Goal: Information Seeking & Learning: Learn about a topic

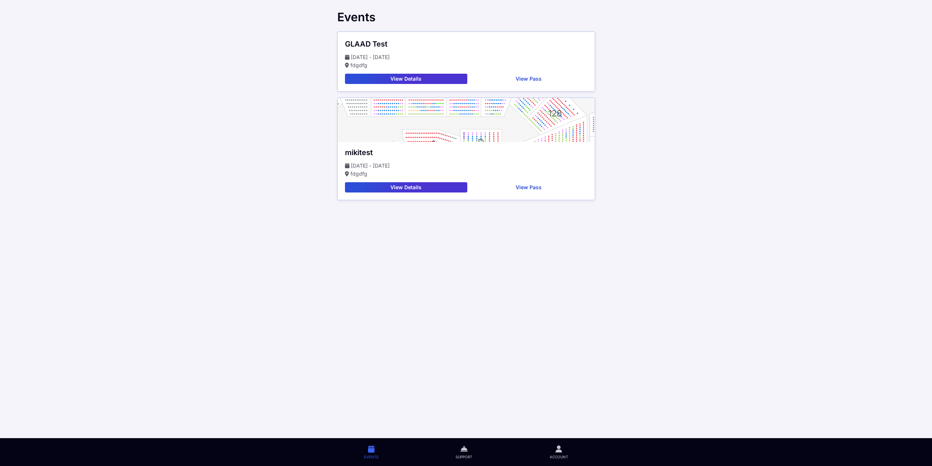
click at [430, 78] on button "View Details" at bounding box center [406, 79] width 122 height 10
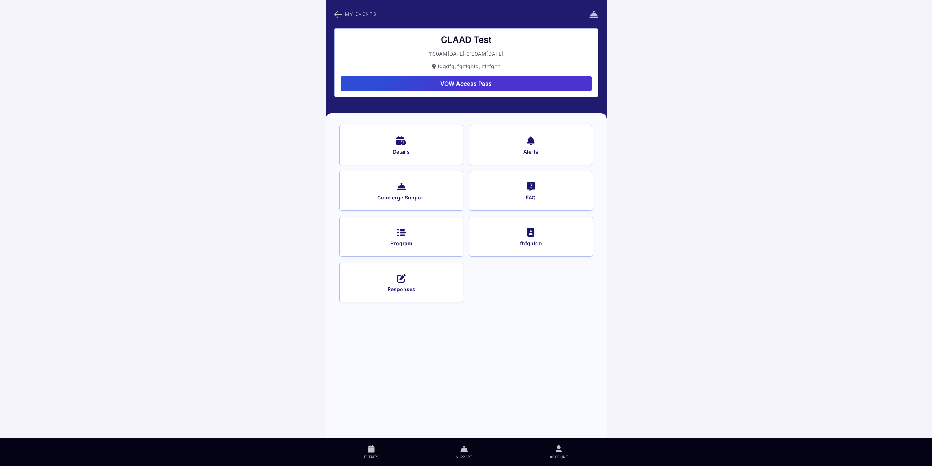
click at [408, 145] on button "Details" at bounding box center [402, 145] width 124 height 40
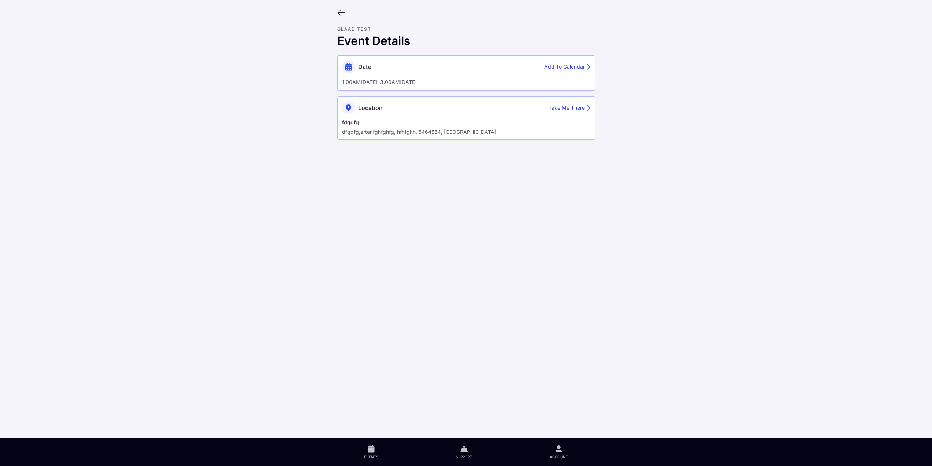
click at [340, 15] on icon at bounding box center [341, 13] width 8 height 8
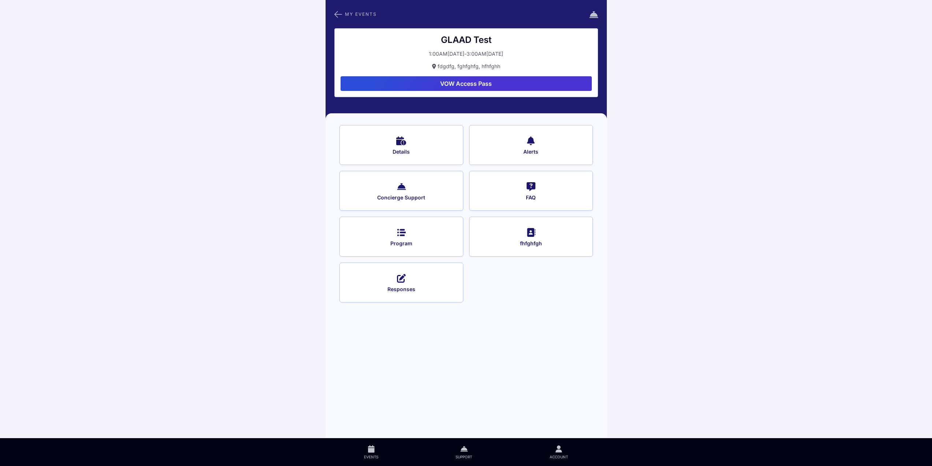
click at [334, 15] on icon at bounding box center [338, 15] width 8 height 10
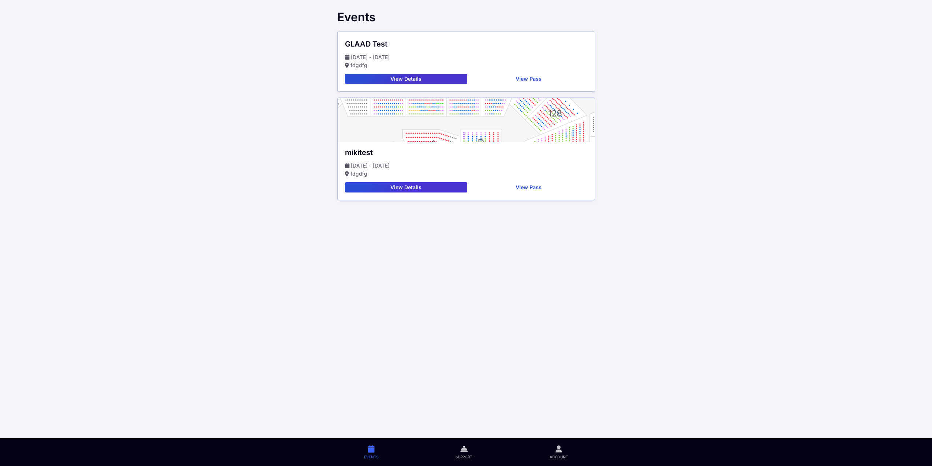
click at [381, 184] on button "View Details" at bounding box center [406, 187] width 122 height 10
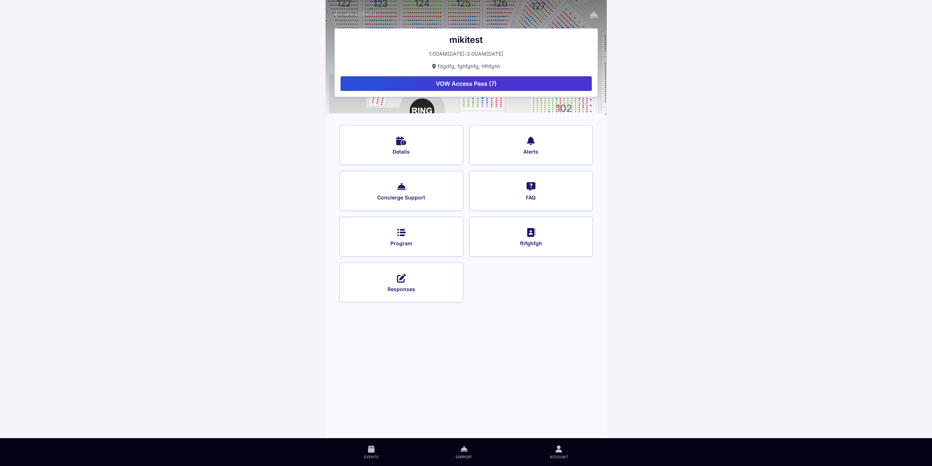
click at [406, 145] on button "Details" at bounding box center [402, 145] width 124 height 40
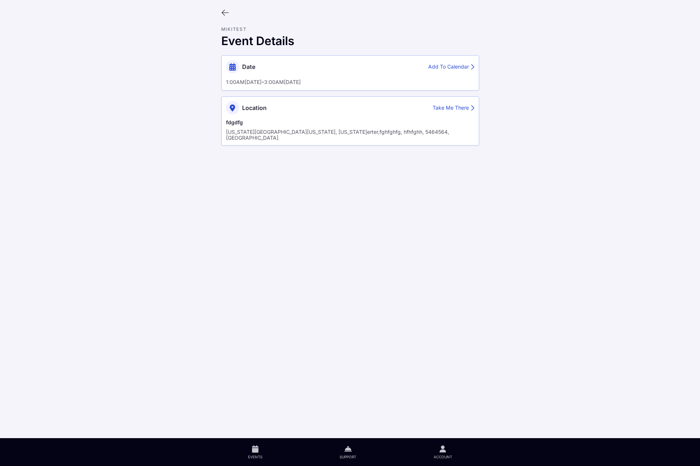
click at [227, 14] on icon at bounding box center [225, 13] width 8 height 8
